Goal: Task Accomplishment & Management: Manage account settings

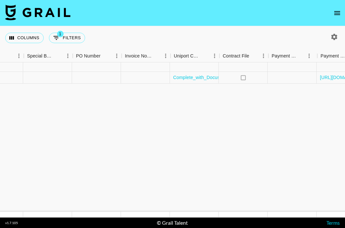
scroll to position [0, 910]
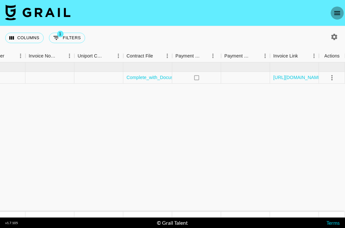
click at [339, 15] on icon "open drawer" at bounding box center [338, 13] width 6 height 4
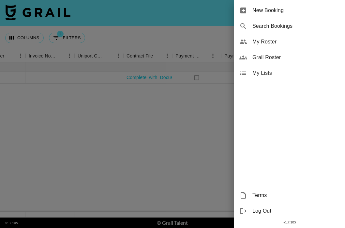
click at [269, 40] on span "My Roster" at bounding box center [297, 42] width 88 height 8
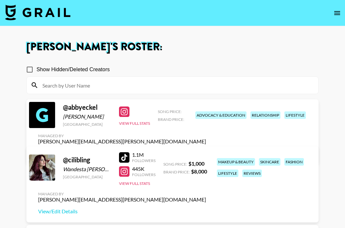
click at [206, 150] on link "View/Edit Details" at bounding box center [122, 153] width 168 height 7
click at [137, 126] on button "View Full Stats" at bounding box center [134, 123] width 31 height 5
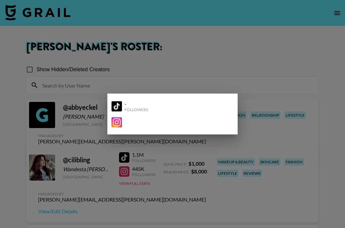
click at [277, 122] on div at bounding box center [172, 114] width 345 height 228
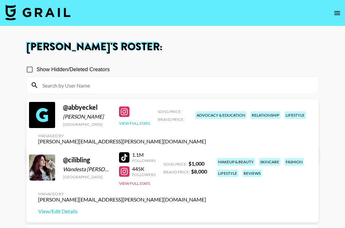
click at [127, 126] on button "View Full Stats" at bounding box center [134, 123] width 31 height 5
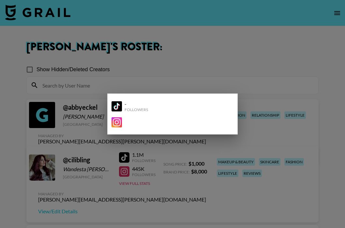
click at [95, 125] on div at bounding box center [172, 114] width 345 height 228
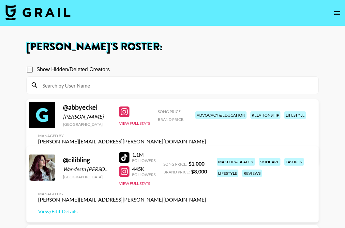
click at [39, 120] on div at bounding box center [42, 115] width 26 height 26
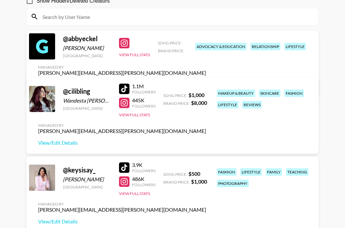
scroll to position [60, 0]
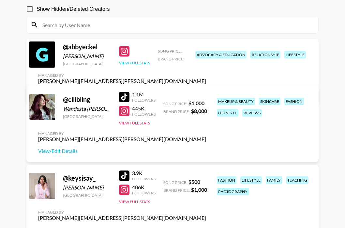
click at [138, 65] on button "View Full Stats" at bounding box center [134, 62] width 31 height 5
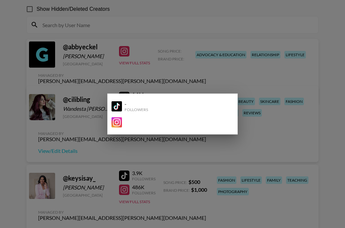
click at [132, 105] on div "-" at bounding box center [137, 104] width 24 height 7
click at [283, 70] on div at bounding box center [172, 114] width 345 height 228
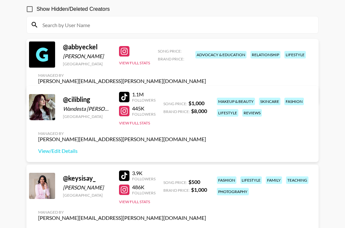
click at [206, 89] on link "View/Edit Details" at bounding box center [122, 92] width 168 height 7
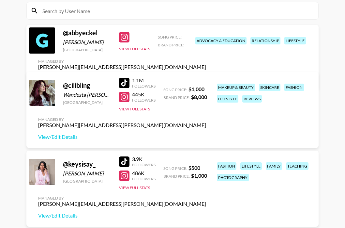
scroll to position [75, 0]
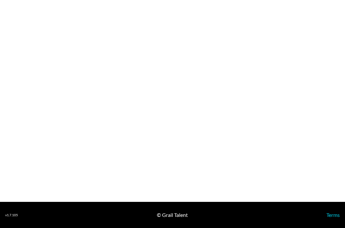
select select "USD"
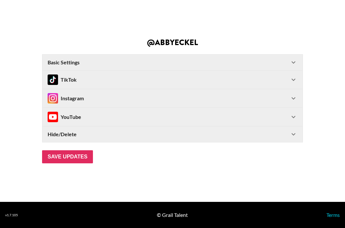
click at [72, 78] on div "TikTok" at bounding box center [62, 79] width 29 height 10
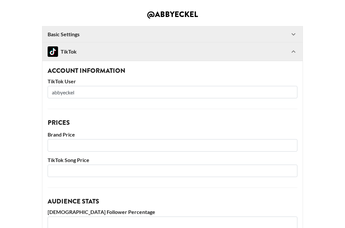
click at [91, 53] on div "TikTok" at bounding box center [169, 51] width 242 height 10
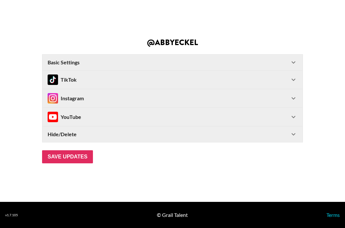
click at [102, 59] on div "Basic Settings" at bounding box center [169, 62] width 242 height 7
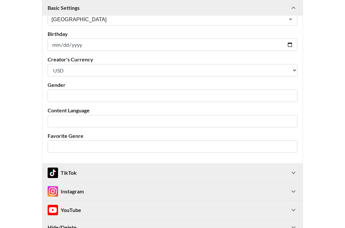
scroll to position [110, 0]
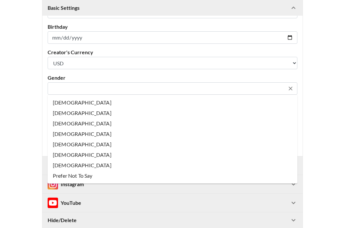
click at [161, 89] on input "text" at bounding box center [168, 89] width 233 height 8
click at [143, 102] on li "Female" at bounding box center [173, 102] width 250 height 10
type input "Female"
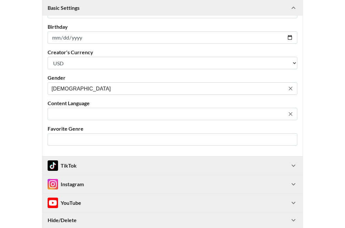
click at [149, 113] on input "text" at bounding box center [168, 114] width 233 height 8
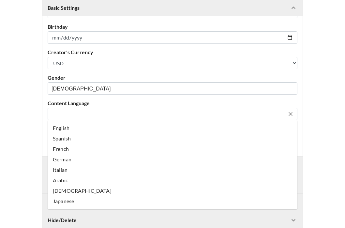
click at [114, 134] on li "Spanish" at bounding box center [173, 138] width 250 height 10
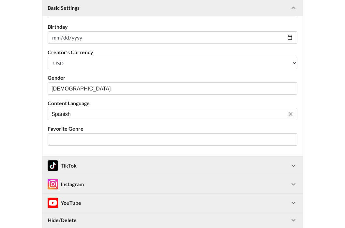
click at [114, 134] on div "​" at bounding box center [173, 139] width 250 height 12
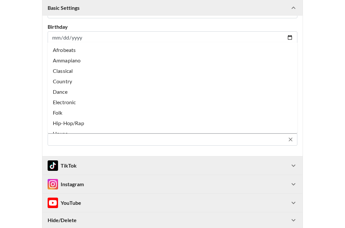
click at [34, 135] on main "@ abbyeckel Basic Settings Airtable ID: recC7y3SThQNScQk6 Manager(s) adam.daigl…" at bounding box center [172, 74] width 335 height 349
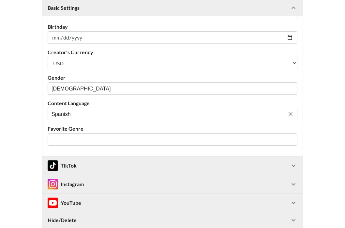
click at [65, 115] on input "Spanish" at bounding box center [168, 114] width 233 height 8
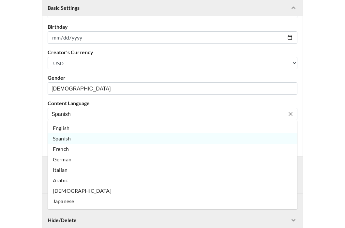
click at [68, 128] on li "English" at bounding box center [173, 128] width 250 height 10
type input "English"
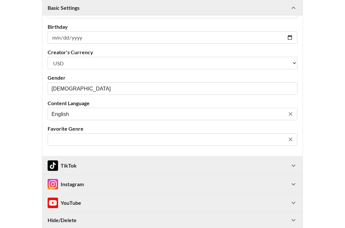
click at [71, 138] on input "text" at bounding box center [168, 140] width 233 height 8
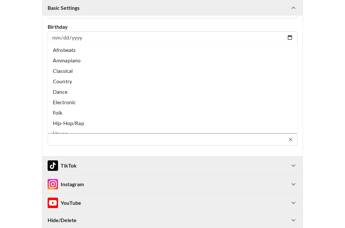
click at [27, 117] on main "@ abbyeckel Basic Settings Airtable ID: recC7y3SThQNScQk6 Manager(s) adam.daigl…" at bounding box center [172, 74] width 335 height 349
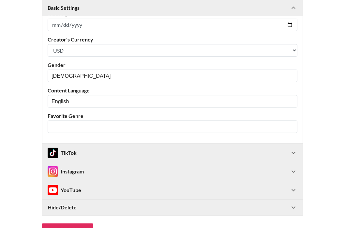
scroll to position [124, 0]
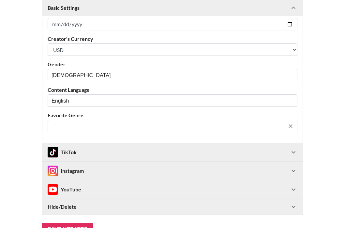
click at [78, 125] on input "text" at bounding box center [168, 126] width 233 height 8
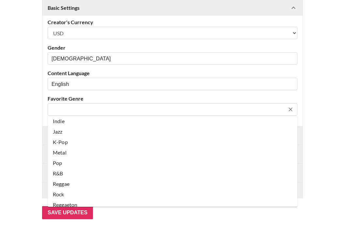
scroll to position [102, 0]
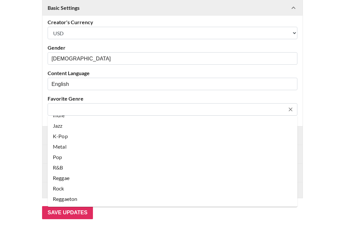
click at [80, 156] on li "Pop" at bounding box center [173, 157] width 250 height 10
type input "Pop"
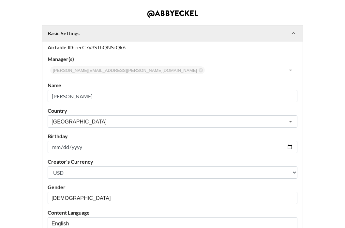
scroll to position [0, 0]
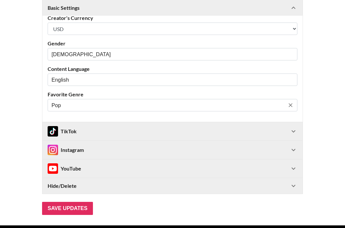
click at [68, 133] on div "TikTok" at bounding box center [62, 131] width 29 height 10
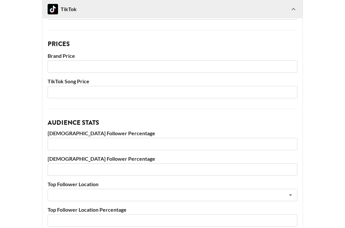
scroll to position [304, 0]
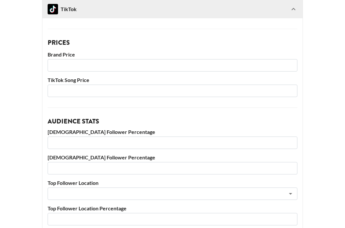
click at [126, 67] on input "number" at bounding box center [173, 65] width 250 height 12
click at [97, 65] on input "number" at bounding box center [173, 65] width 250 height 12
type input "5000"
click at [99, 92] on input "number" at bounding box center [173, 91] width 250 height 12
type input "1000"
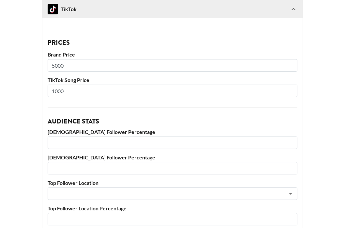
click at [98, 141] on input "number" at bounding box center [173, 142] width 250 height 12
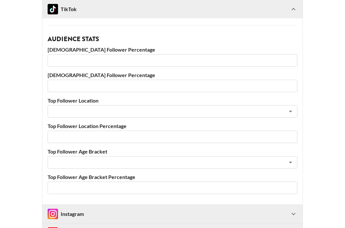
scroll to position [392, 0]
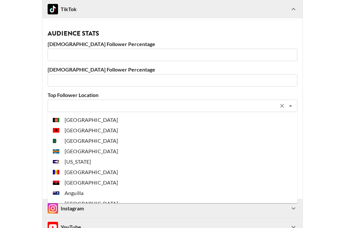
click at [77, 104] on input "text" at bounding box center [164, 106] width 225 height 8
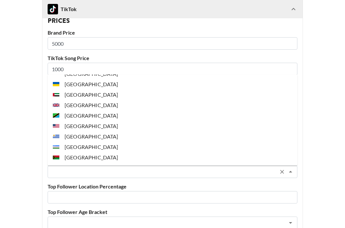
scroll to position [2428, 0]
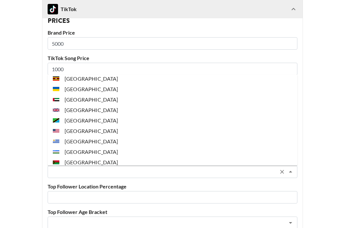
click at [84, 133] on li "[GEOGRAPHIC_DATA]" at bounding box center [173, 131] width 250 height 10
type input "[GEOGRAPHIC_DATA]"
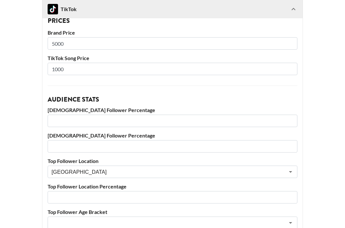
click at [99, 89] on div "Account Information TikTok User abbyeckel Prices Brand Price 5000 TikTok Song P…" at bounding box center [172, 112] width 261 height 306
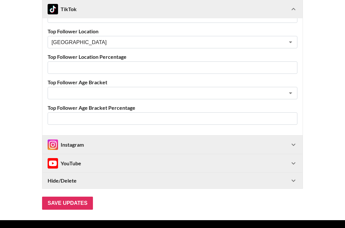
scroll to position [457, 0]
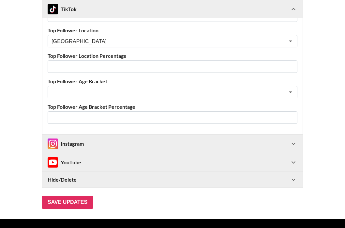
click at [99, 118] on input "number" at bounding box center [173, 117] width 250 height 12
click at [97, 116] on input "number" at bounding box center [173, 117] width 250 height 12
type input "1"
click at [290, 114] on input "1" at bounding box center [173, 117] width 250 height 12
click at [227, 115] on input "1" at bounding box center [173, 117] width 250 height 12
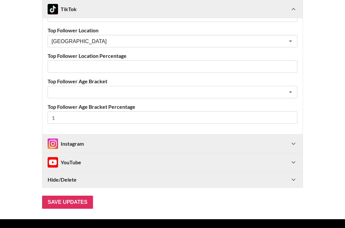
click at [227, 115] on input "1" at bounding box center [173, 117] width 250 height 12
click at [122, 65] on input "number" at bounding box center [173, 66] width 250 height 12
click at [83, 140] on div "Instagram" at bounding box center [66, 143] width 36 height 10
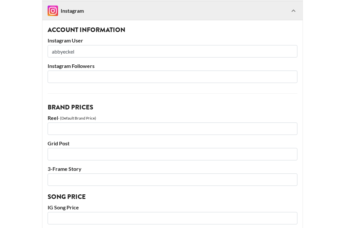
scroll to position [591, 0]
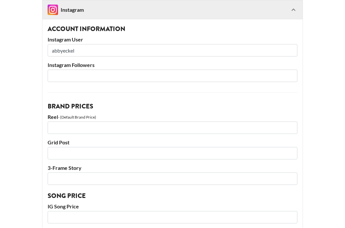
click at [95, 75] on input "number" at bounding box center [173, 76] width 250 height 12
type input "155000"
click at [83, 125] on input "number" at bounding box center [173, 127] width 250 height 12
click at [59, 156] on input "number" at bounding box center [173, 153] width 250 height 12
click at [84, 125] on input "5000" at bounding box center [173, 127] width 250 height 12
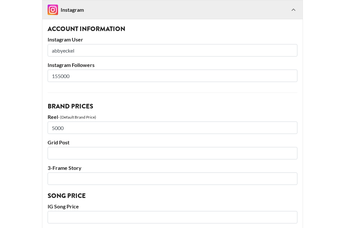
click at [84, 125] on input "5000" at bounding box center [173, 127] width 250 height 12
click at [74, 152] on input "number" at bounding box center [173, 153] width 250 height 12
click at [71, 127] on input "5000" at bounding box center [173, 127] width 250 height 12
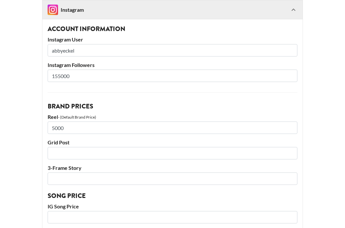
click at [71, 127] on input "5000" at bounding box center [173, 127] width 250 height 12
click at [58, 153] on input "number" at bounding box center [173, 153] width 250 height 12
click at [69, 126] on input "6000" at bounding box center [173, 127] width 250 height 12
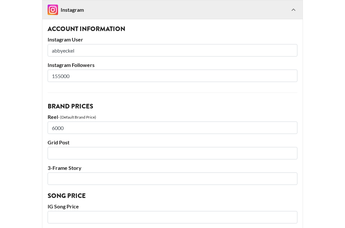
click at [69, 126] on input "6000" at bounding box center [173, 127] width 250 height 12
click at [66, 127] on input "4000" at bounding box center [173, 127] width 250 height 12
type input "5000"
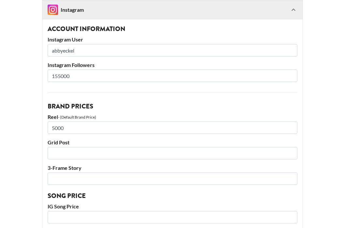
click at [58, 150] on input "number" at bounding box center [173, 153] width 250 height 12
type input "4000"
click at [60, 179] on input "number" at bounding box center [173, 178] width 250 height 12
type input "3200"
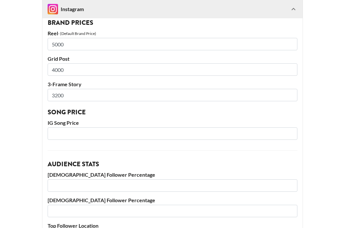
scroll to position [686, 0]
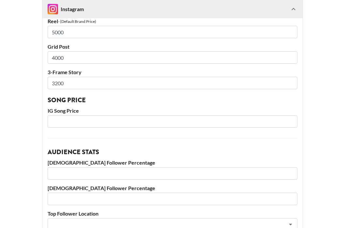
click at [82, 124] on input "number" at bounding box center [173, 121] width 250 height 12
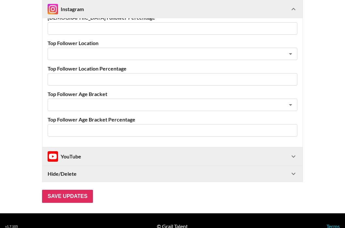
scroll to position [861, 0]
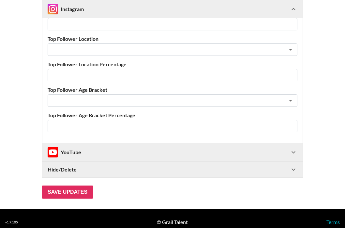
type input "500"
click at [83, 151] on div "YouTube" at bounding box center [169, 152] width 242 height 10
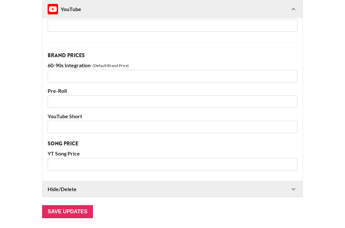
scroll to position [1050, 0]
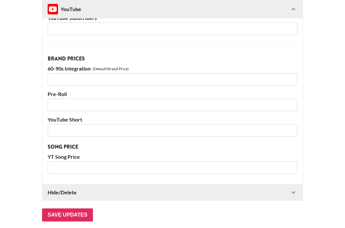
click at [77, 80] on input "number" at bounding box center [173, 79] width 250 height 12
type input "5000"
click at [74, 105] on input "number" at bounding box center [173, 105] width 250 height 12
type input "5000"
type input "6000"
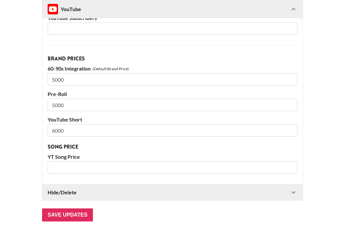
click at [70, 167] on input "number" at bounding box center [173, 167] width 250 height 12
type input "2"
type input "1000"
click at [73, 211] on input "Save Updates" at bounding box center [67, 214] width 51 height 13
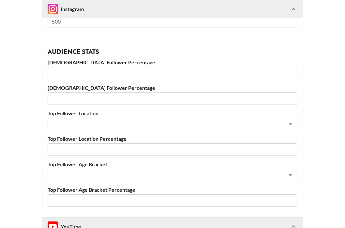
scroll to position [1101, 0]
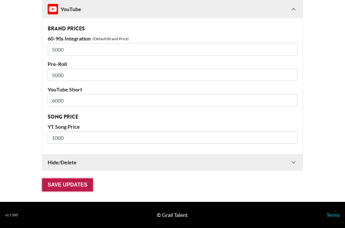
click at [74, 187] on input "Save Updates" at bounding box center [67, 184] width 51 height 13
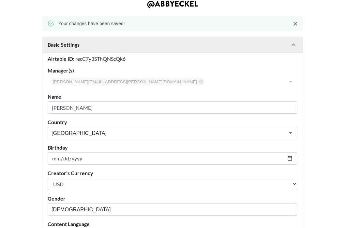
scroll to position [0, 0]
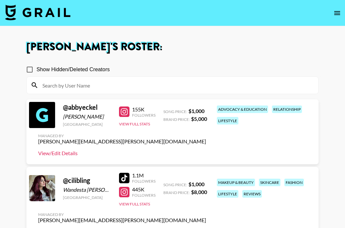
click at [58, 153] on link "View/Edit Details" at bounding box center [122, 153] width 168 height 7
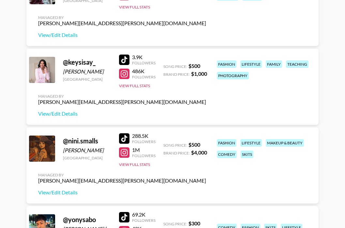
scroll to position [295, 0]
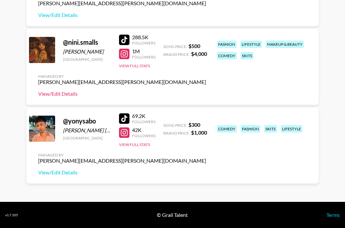
click at [63, 95] on link "View/Edit Details" at bounding box center [122, 93] width 168 height 7
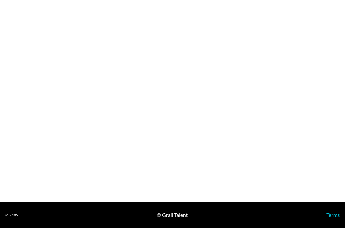
select select "USD"
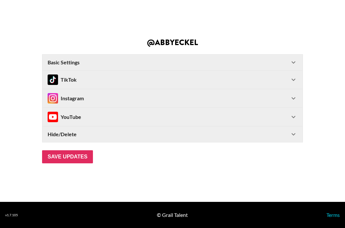
click at [152, 81] on div "TikTok" at bounding box center [169, 79] width 242 height 10
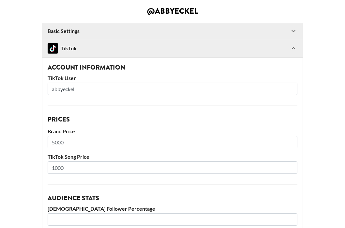
scroll to position [4, 0]
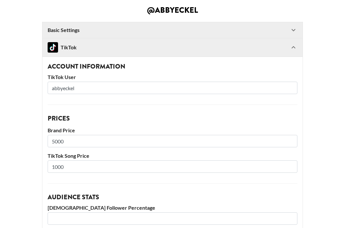
click at [152, 86] on input "abbyeckel" at bounding box center [173, 88] width 250 height 12
click at [93, 97] on div "Account Information TikTok User abbyeckel Prices Brand Price 5000 TikTok Song P…" at bounding box center [172, 209] width 261 height 306
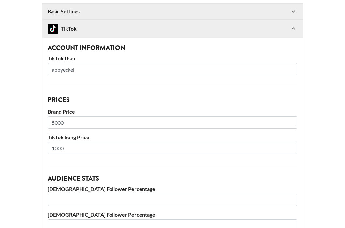
scroll to position [23, 0]
click at [52, 68] on input "abbyeckel" at bounding box center [173, 69] width 250 height 12
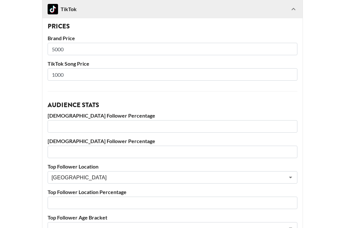
scroll to position [250, 0]
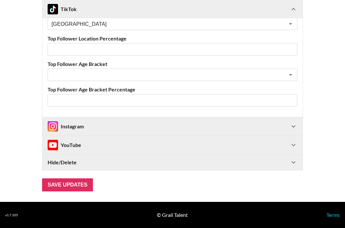
click at [72, 187] on input "Save Updates" at bounding box center [67, 184] width 51 height 13
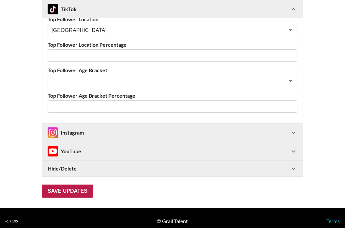
scroll to position [0, 0]
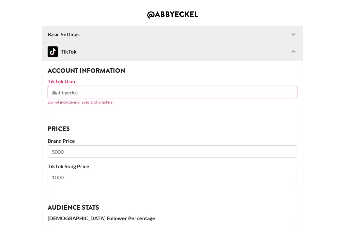
click at [55, 94] on input "@abbyeckel" at bounding box center [173, 92] width 250 height 12
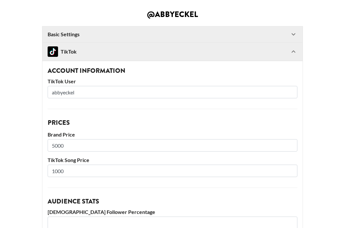
scroll to position [250, 0]
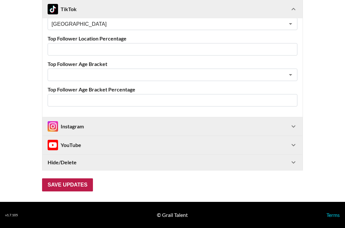
type input "abbyeckel"
click at [74, 184] on input "Save Updates" at bounding box center [67, 184] width 51 height 13
click at [100, 149] on div "YouTube" at bounding box center [169, 145] width 242 height 10
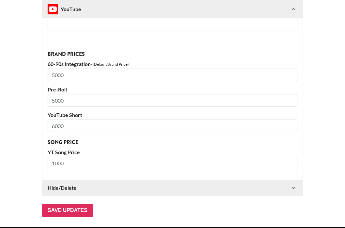
scroll to position [483, 0]
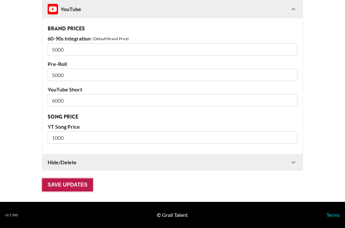
click at [75, 184] on input "Save Updates" at bounding box center [67, 184] width 51 height 13
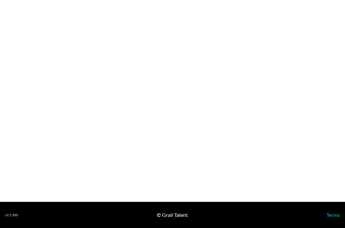
select select "USD"
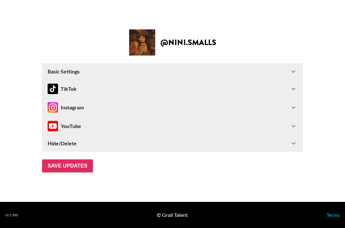
click at [83, 73] on div "Basic Settings" at bounding box center [169, 71] width 242 height 7
